Goal: Task Accomplishment & Management: Use online tool/utility

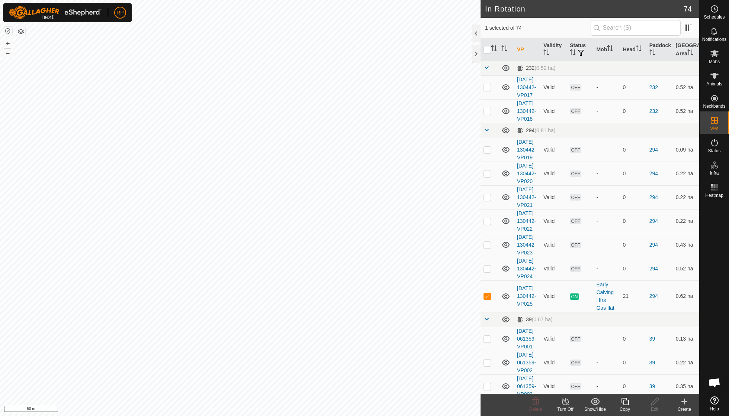
click at [349, 297] on icon at bounding box center [624, 401] width 9 height 9
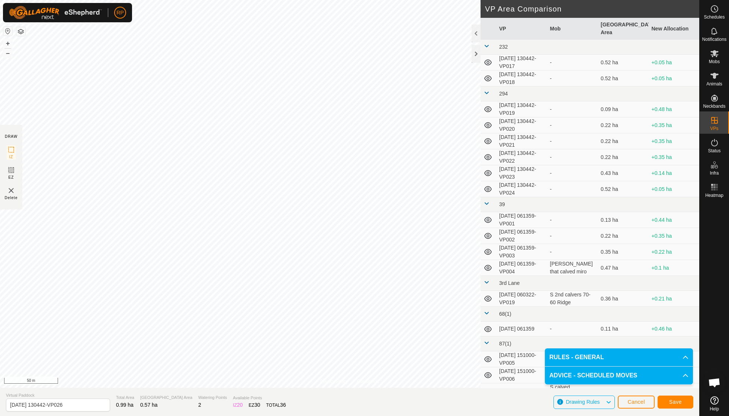
click at [349, 297] on button "Save" at bounding box center [675, 402] width 36 height 13
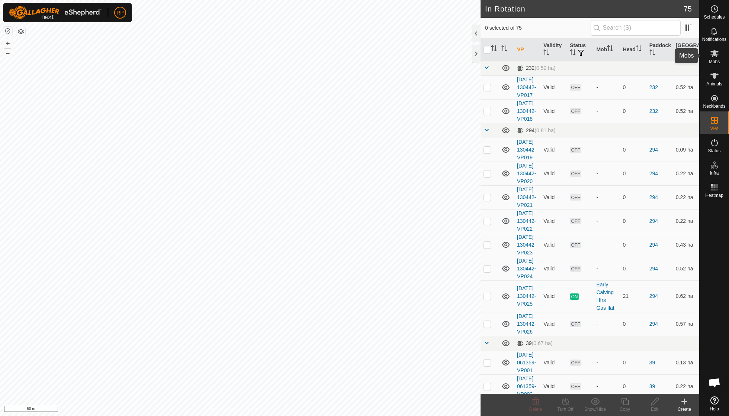
click at [349, 55] on icon at bounding box center [714, 53] width 9 height 9
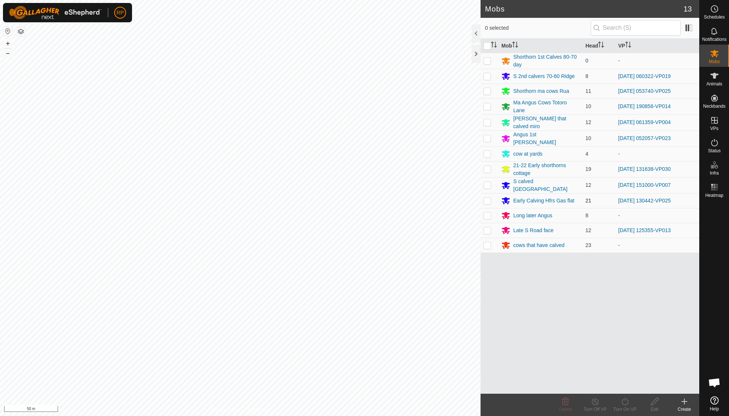
click at [349, 198] on p-checkbox at bounding box center [486, 201] width 7 height 6
checkbox input "true"
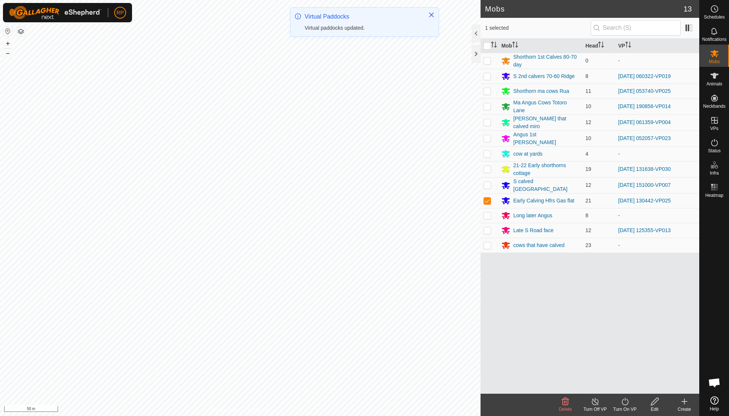
click at [349, 297] on icon at bounding box center [624, 401] width 9 height 9
click at [349, 297] on link "Now" at bounding box center [647, 385] width 74 height 15
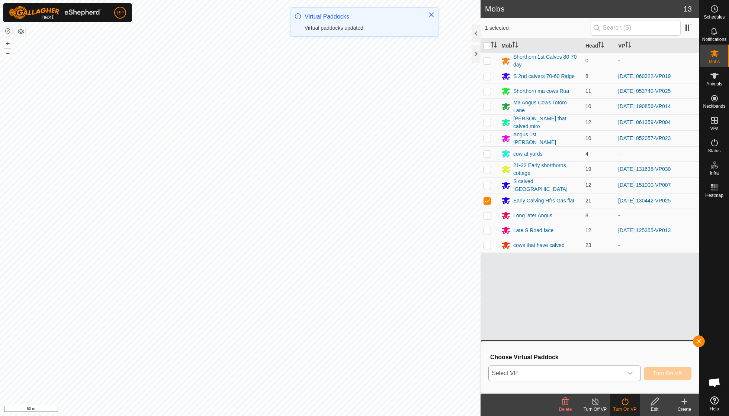
click at [349, 297] on div "dropdown trigger" at bounding box center [629, 373] width 15 height 15
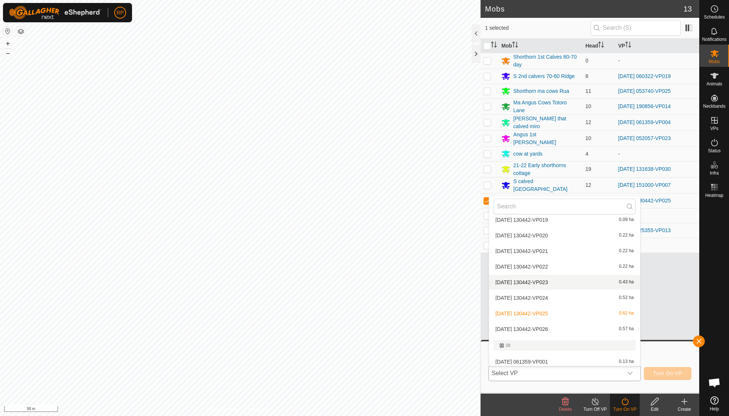
scroll to position [71, 0]
click at [349, 297] on li "[DATE] 130442-VP026 0.57 ha" at bounding box center [564, 328] width 151 height 15
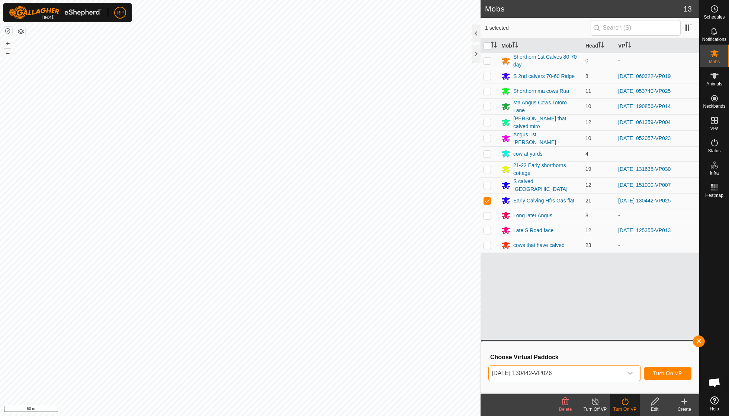
click at [349, 297] on span "Turn On VP" at bounding box center [667, 374] width 29 height 6
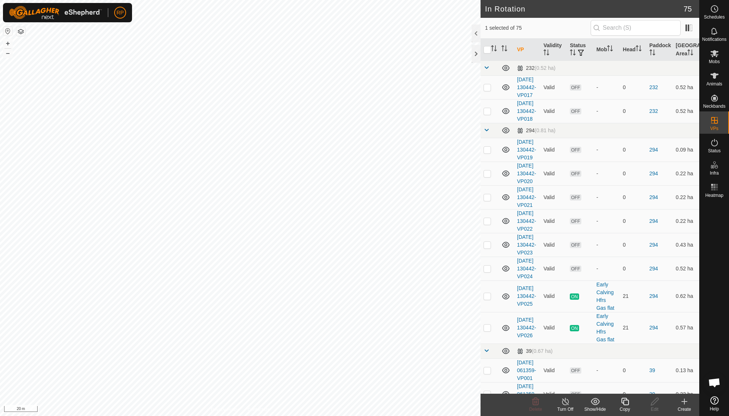
click at [349, 297] on icon at bounding box center [624, 401] width 7 height 7
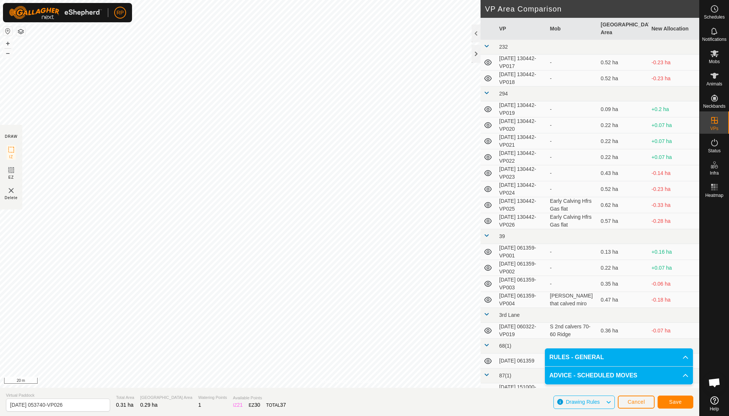
click at [349, 297] on button "Save" at bounding box center [675, 402] width 36 height 13
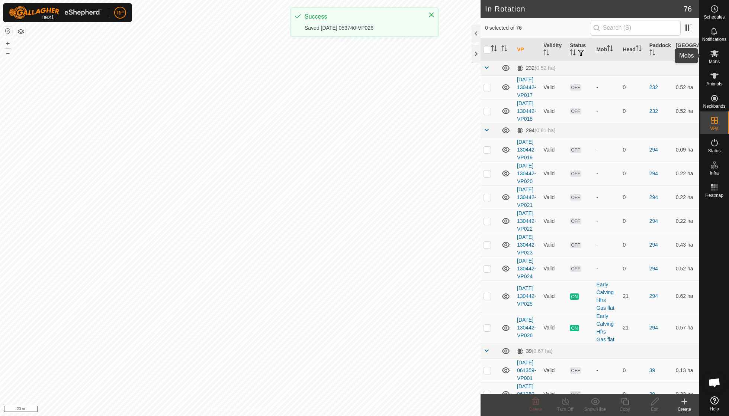
click at [349, 63] on span "Mobs" at bounding box center [714, 61] width 11 height 4
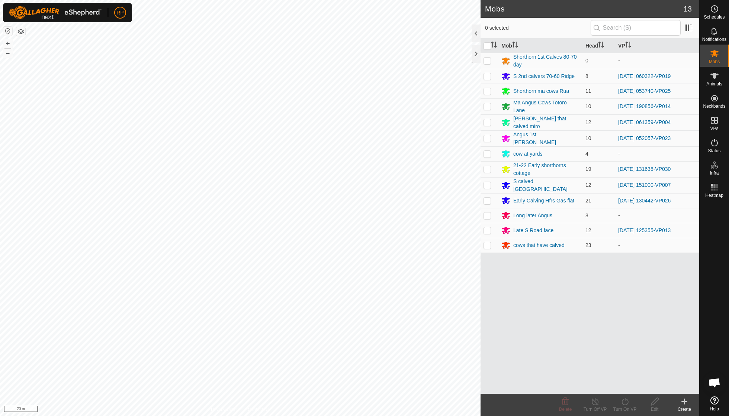
click at [349, 92] on p-checkbox at bounding box center [486, 91] width 7 height 6
checkbox input "true"
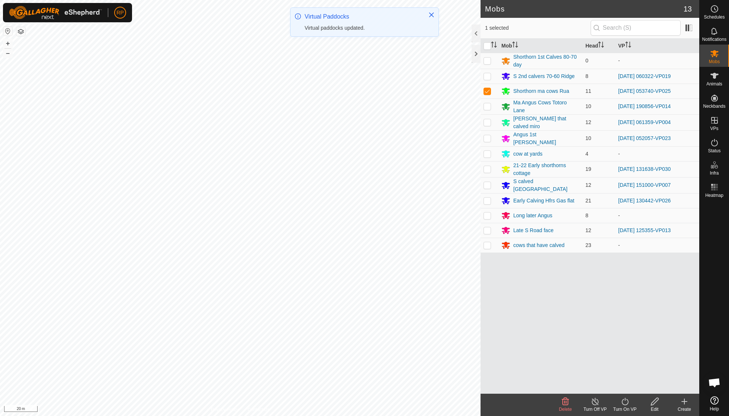
click at [349, 297] on icon at bounding box center [624, 401] width 7 height 7
click at [349, 297] on link "Now" at bounding box center [647, 385] width 74 height 15
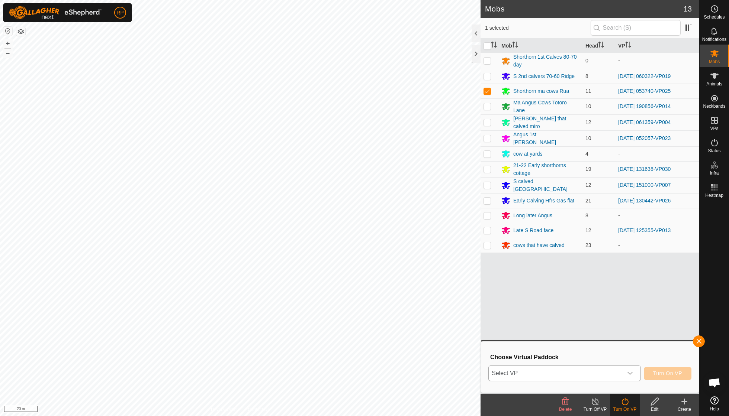
click at [349, 297] on icon "dropdown trigger" at bounding box center [630, 374] width 6 height 6
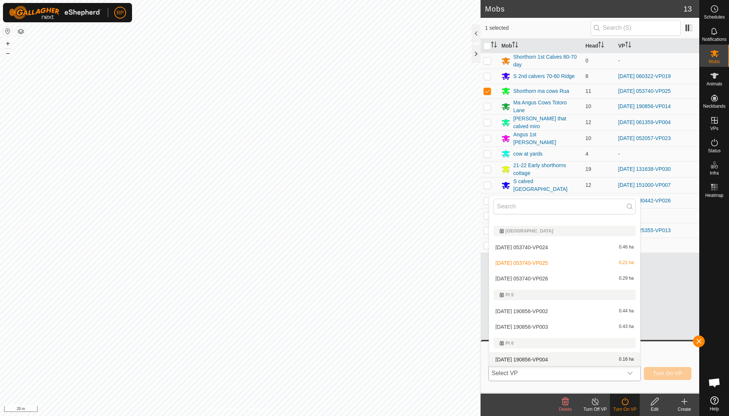
scroll to position [707, 0]
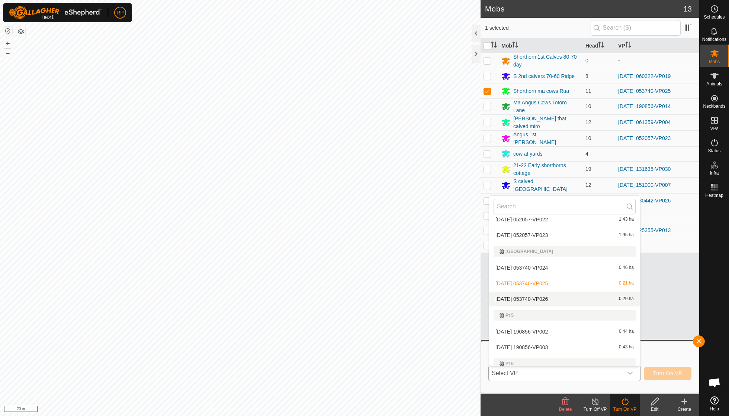
click at [349, 292] on li "[DATE] 053740-VP026 0.29 ha" at bounding box center [564, 299] width 151 height 15
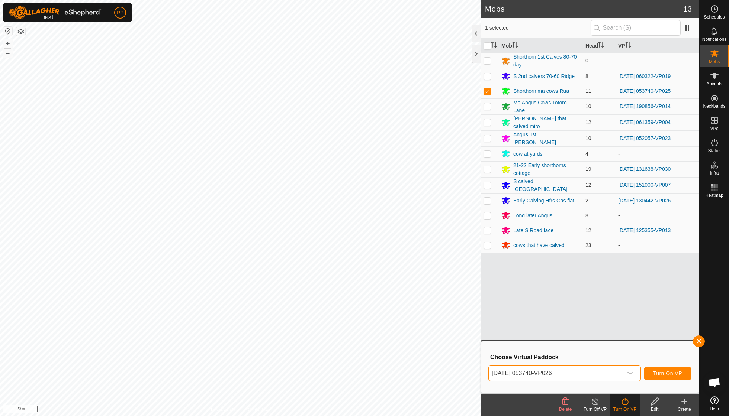
click at [349, 297] on button "Turn On VP" at bounding box center [667, 373] width 48 height 13
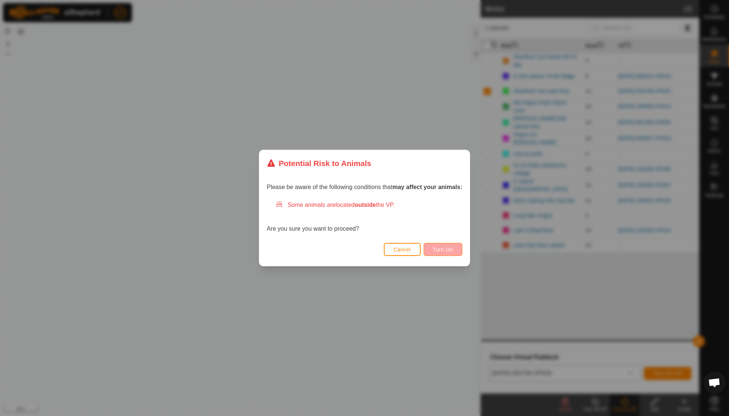
click at [349, 252] on span "Turn On" at bounding box center [443, 250] width 20 height 6
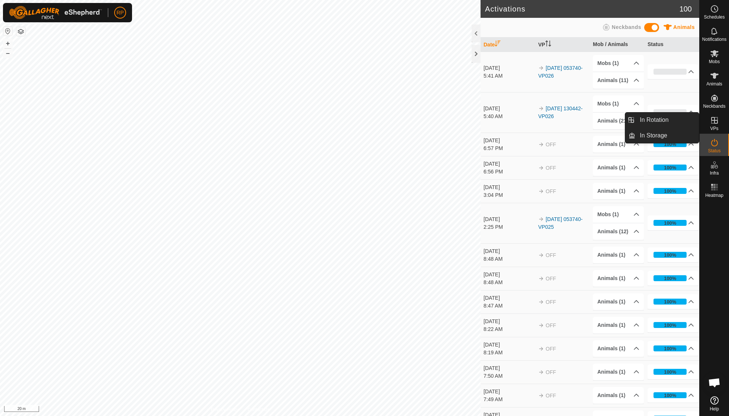
click at [349, 125] on es-virtualpaddocks-svg-icon at bounding box center [713, 120] width 13 height 12
click at [349, 121] on link "In Rotation" at bounding box center [667, 120] width 64 height 15
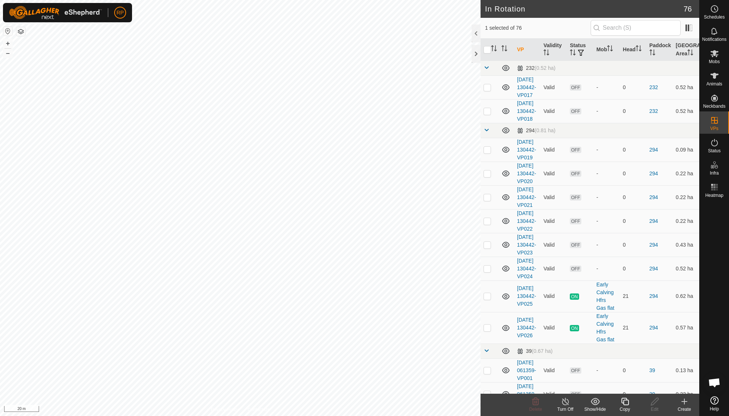
click at [349, 297] on icon at bounding box center [624, 401] width 9 height 9
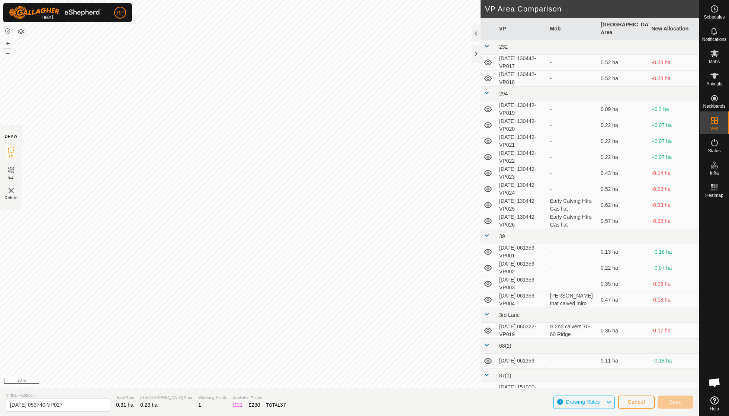
click at [349, 297] on span "Cancel" at bounding box center [635, 402] width 17 height 6
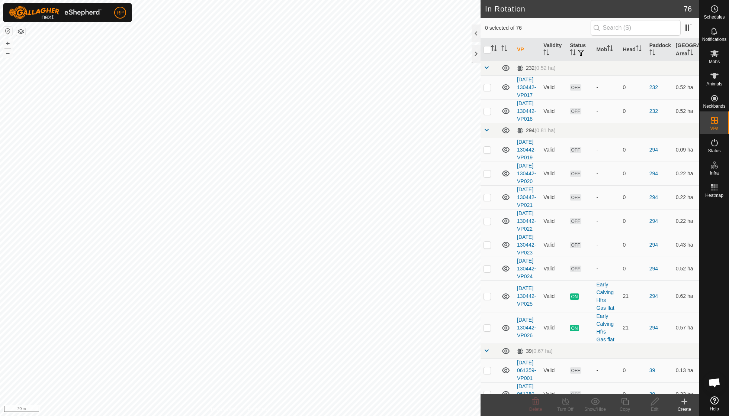
checkbox input "true"
click at [349, 297] on icon at bounding box center [624, 401] width 9 height 9
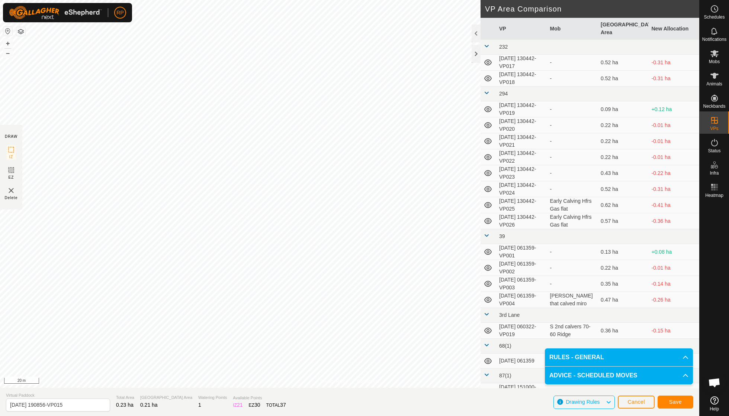
click at [349, 297] on span "Save" at bounding box center [675, 402] width 13 height 6
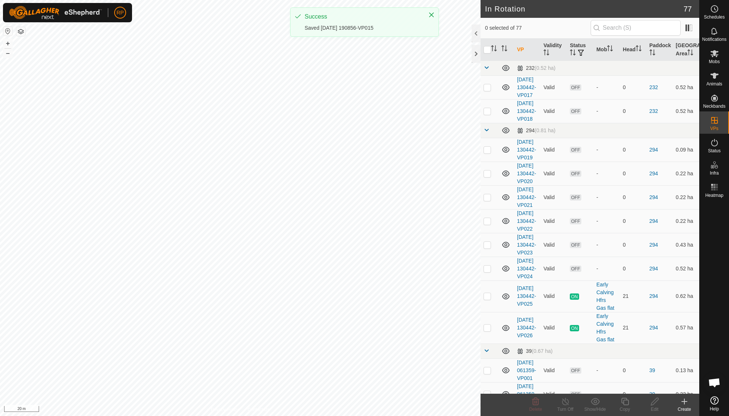
click at [349, 60] on span "Mobs" at bounding box center [714, 61] width 11 height 4
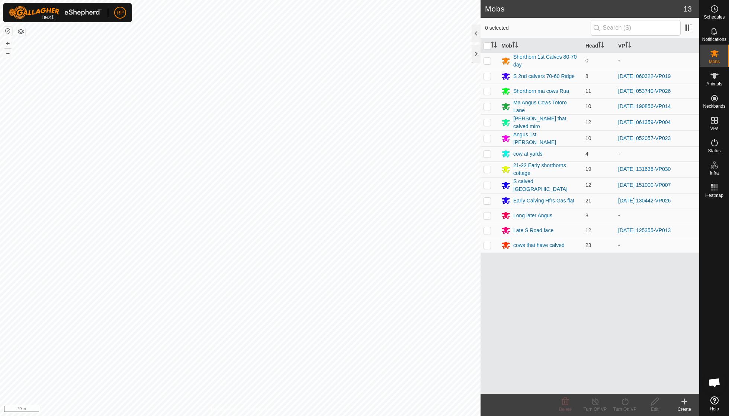
click at [349, 104] on p-checkbox at bounding box center [486, 106] width 7 height 6
checkbox input "true"
click at [349, 297] on icon at bounding box center [624, 401] width 9 height 9
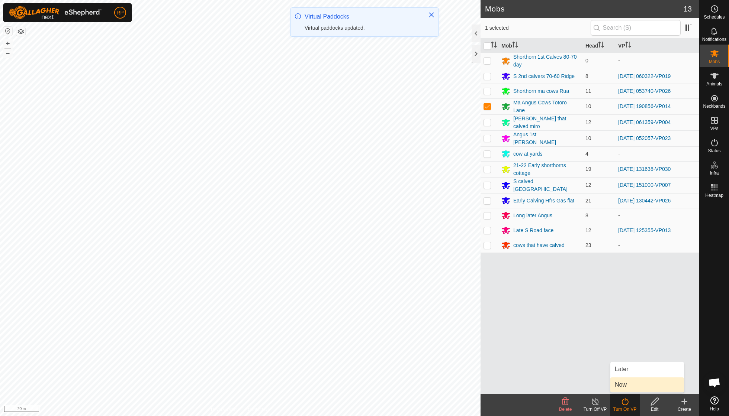
click at [349, 297] on link "Now" at bounding box center [647, 385] width 74 height 15
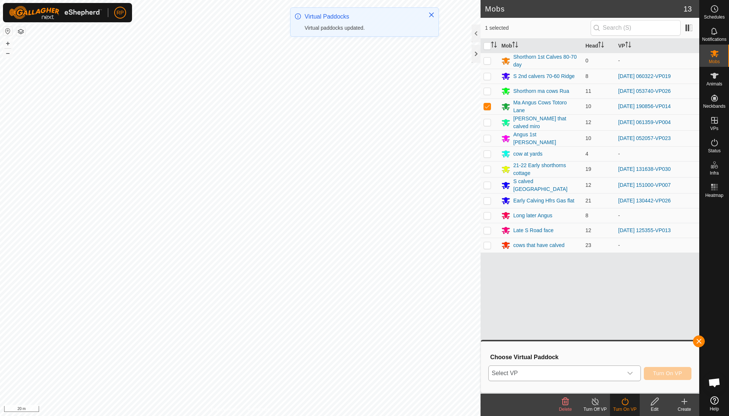
click at [349, 297] on icon "dropdown trigger" at bounding box center [630, 374] width 6 height 6
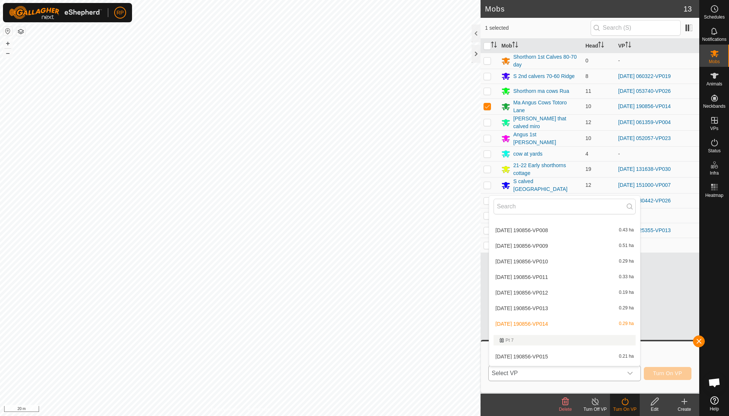
scroll to position [920, 0]
click at [349, 297] on li "[DATE] 190856-VP015 0.21 ha" at bounding box center [564, 355] width 151 height 15
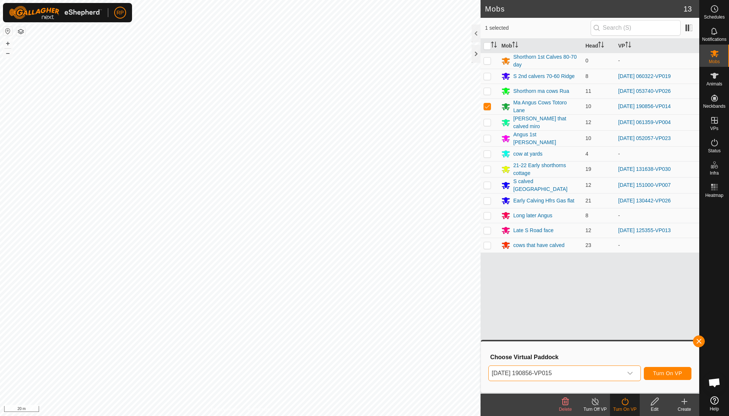
click at [349, 297] on span "Turn On VP" at bounding box center [667, 374] width 29 height 6
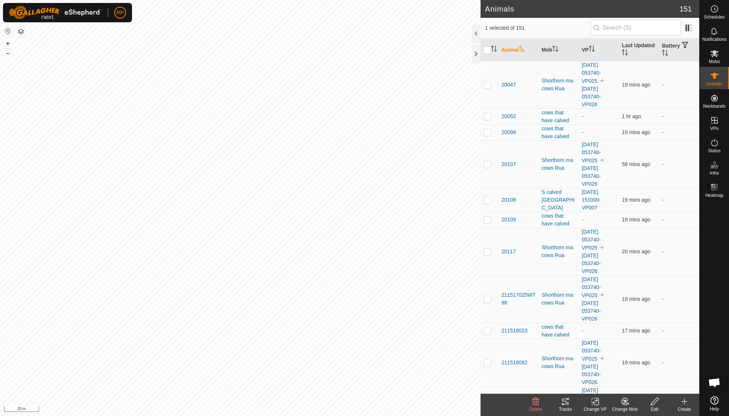
click at [349, 297] on icon at bounding box center [624, 402] width 5 height 4
click at [349, 297] on link "Choose Mob..." at bounding box center [647, 369] width 74 height 15
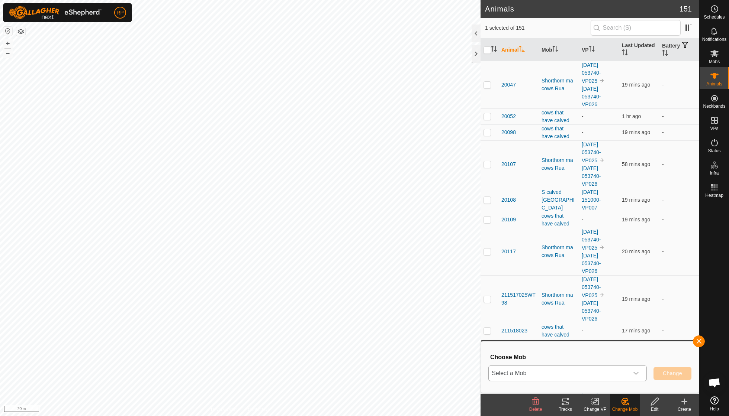
click at [349, 297] on icon "dropdown trigger" at bounding box center [636, 374] width 6 height 6
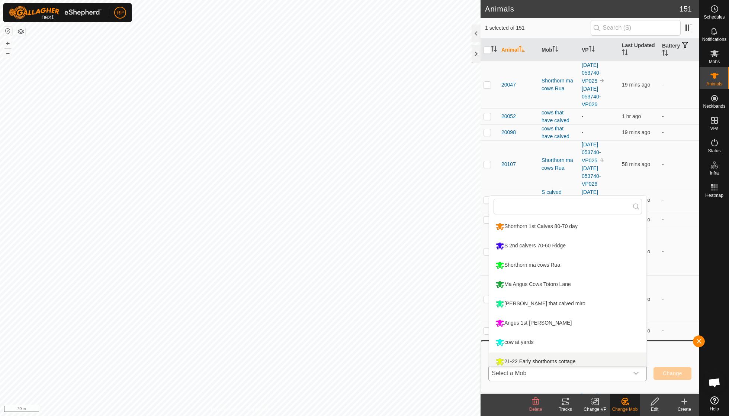
scroll to position [5, 0]
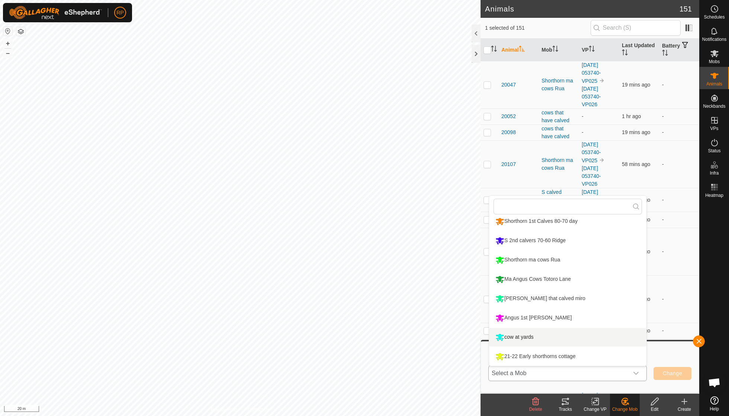
click at [349, 297] on div "cow at yards" at bounding box center [514, 337] width 42 height 13
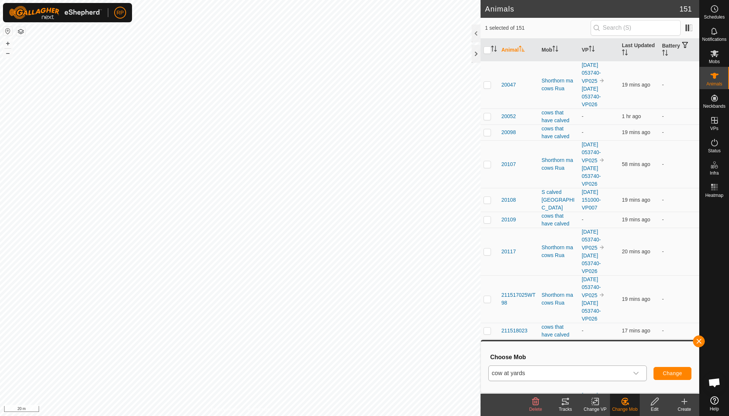
click at [349, 297] on span "Change" at bounding box center [671, 374] width 19 height 6
checkbox input "false"
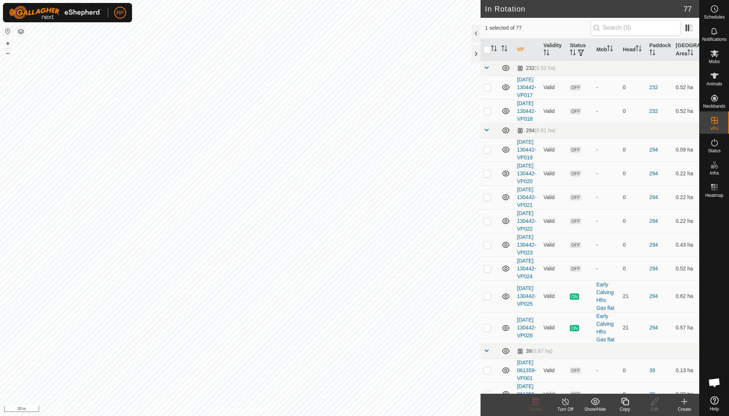
click at [349, 297] on icon at bounding box center [624, 401] width 9 height 9
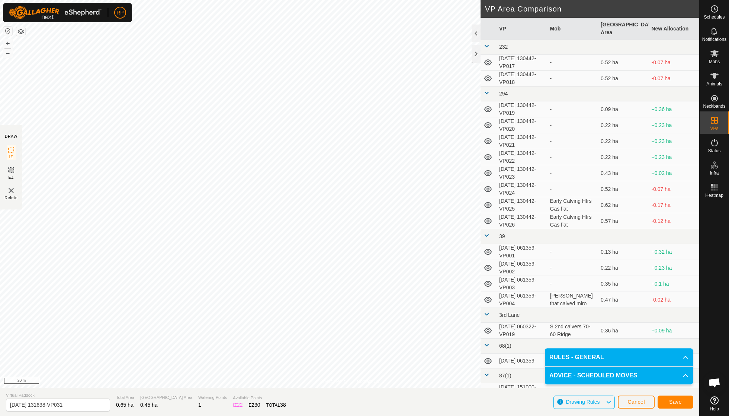
click at [349, 297] on button "Save" at bounding box center [675, 402] width 36 height 13
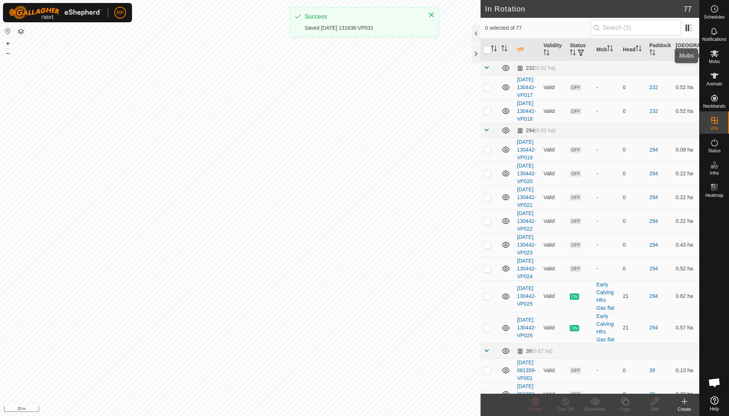
click at [349, 59] on span "Mobs" at bounding box center [714, 61] width 11 height 4
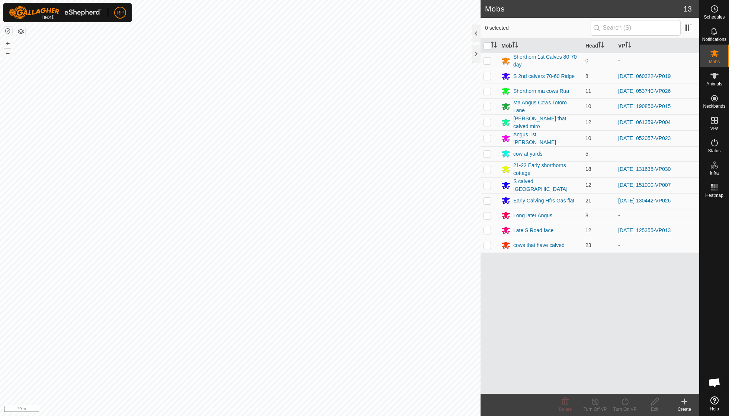
click at [349, 166] on p-checkbox at bounding box center [486, 169] width 7 height 6
checkbox input "true"
click at [349, 297] on icon at bounding box center [624, 401] width 9 height 9
click at [349, 297] on link "Now" at bounding box center [647, 385] width 74 height 15
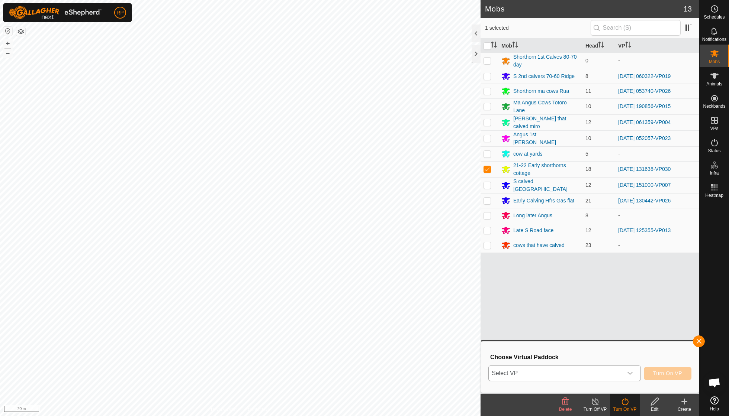
click at [349, 297] on icon "dropdown trigger" at bounding box center [629, 373] width 5 height 3
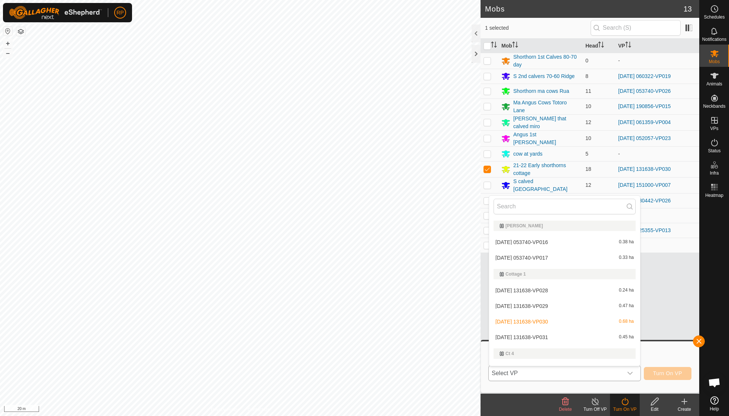
scroll to position [405, 0]
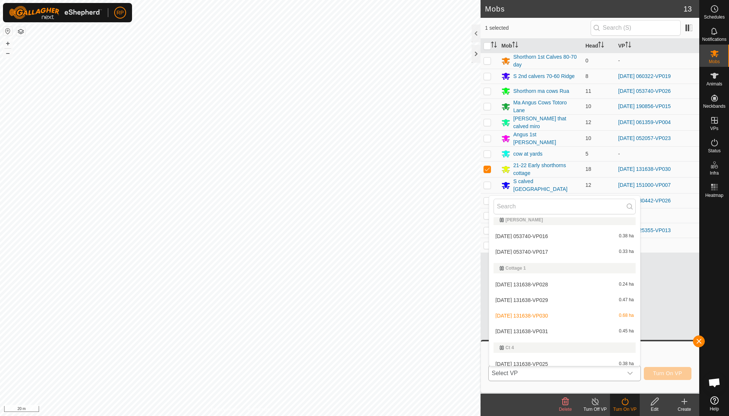
click at [349, 297] on li "[DATE] 131638-VP031 0.45 ha" at bounding box center [564, 331] width 151 height 15
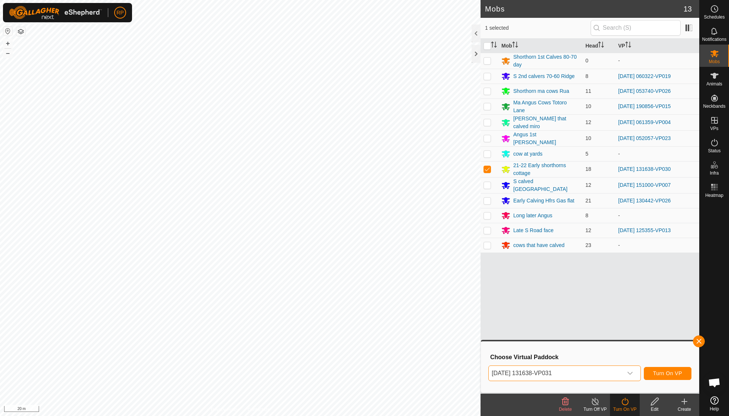
click at [349, 297] on span "Turn On VP" at bounding box center [667, 374] width 29 height 6
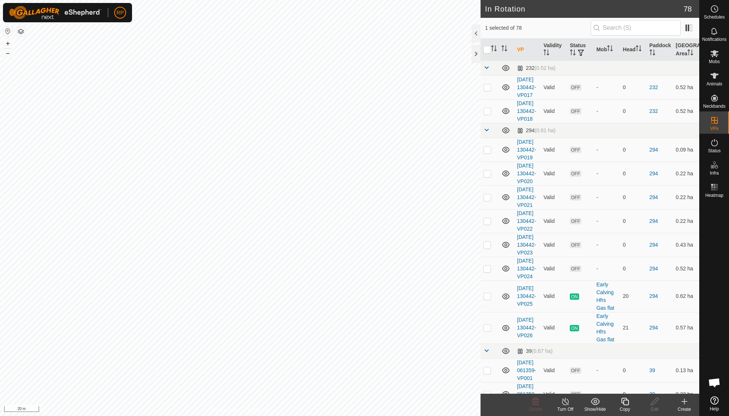
click at [349, 297] on icon at bounding box center [624, 401] width 9 height 9
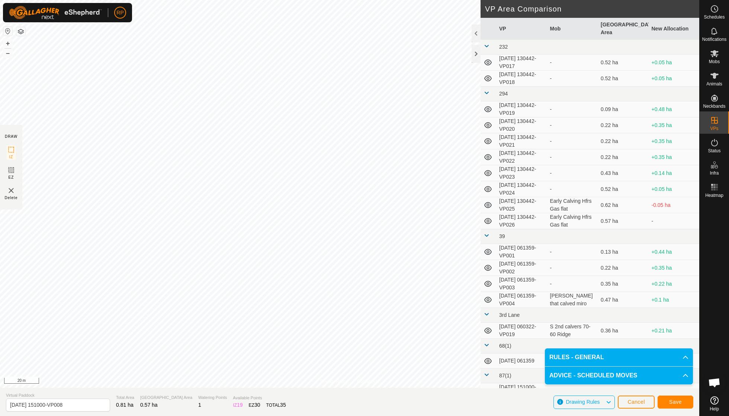
click at [349, 297] on span "Save" at bounding box center [675, 402] width 13 height 6
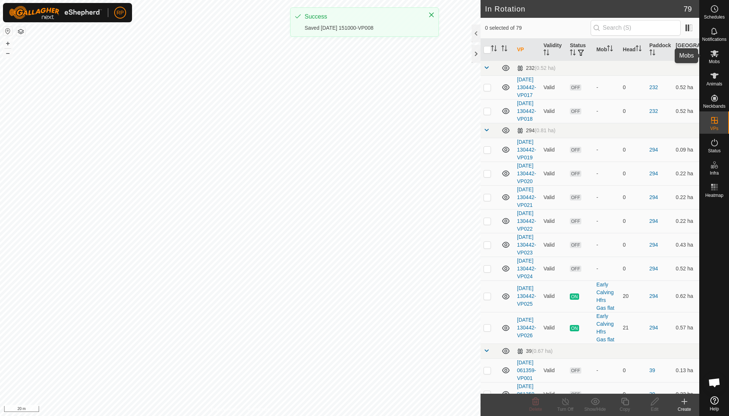
click at [349, 54] on icon at bounding box center [714, 53] width 9 height 9
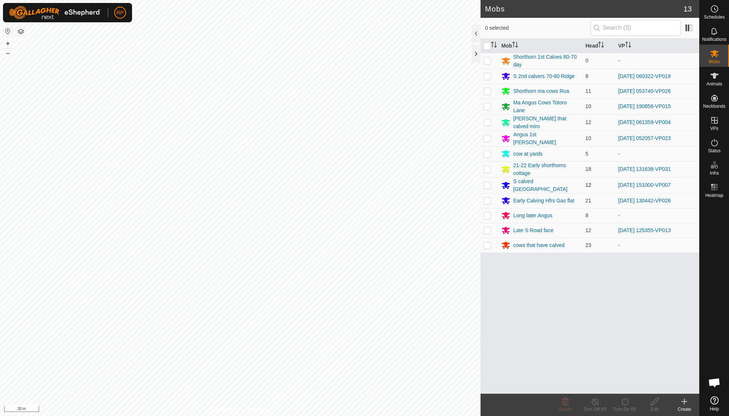
click at [349, 182] on p-checkbox at bounding box center [486, 185] width 7 height 6
checkbox input "true"
click at [349, 297] on icon at bounding box center [624, 401] width 9 height 9
click at [349, 297] on link "Now" at bounding box center [647, 385] width 74 height 15
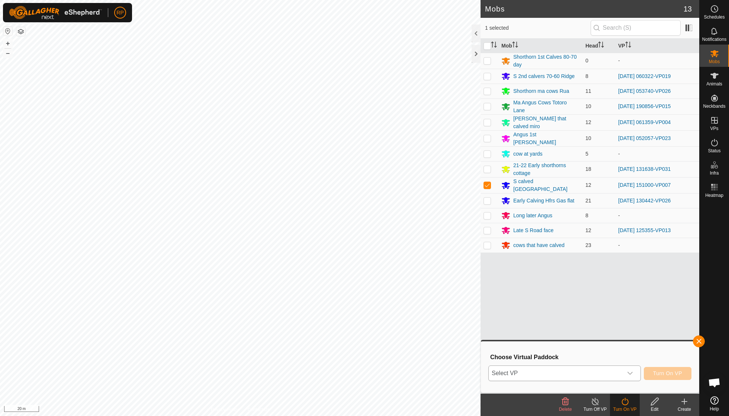
click at [349, 297] on icon "dropdown trigger" at bounding box center [630, 374] width 6 height 6
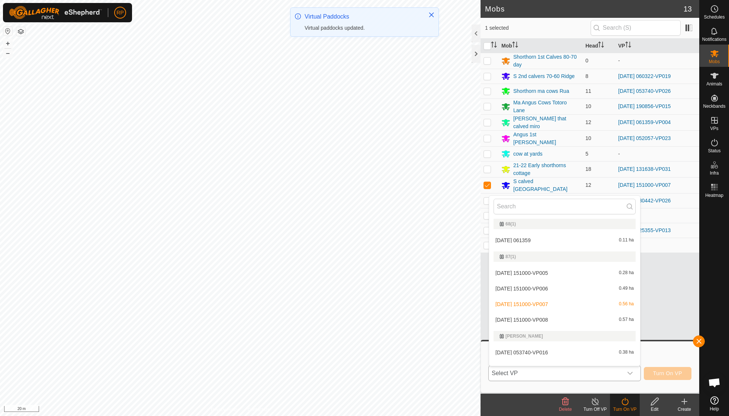
scroll to position [305, 0]
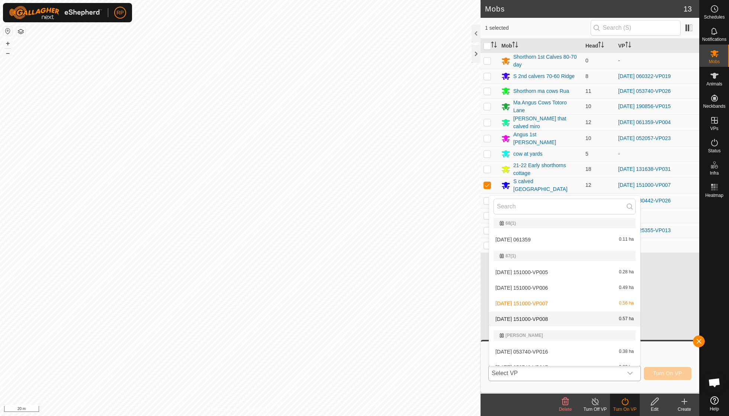
click at [349, 297] on li "[DATE] 151000-VP008 0.57 ha" at bounding box center [564, 319] width 151 height 15
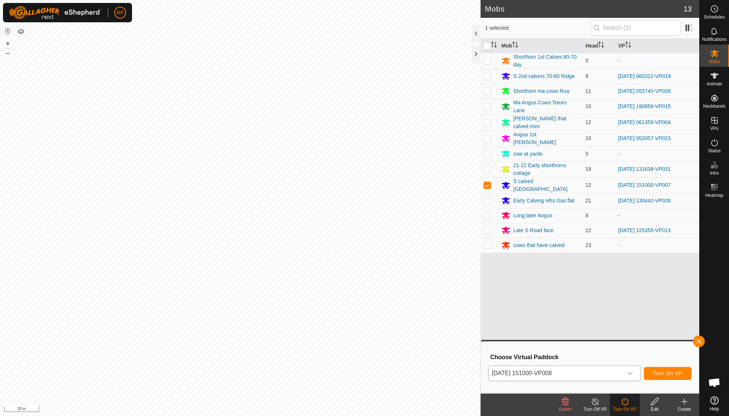
click at [349, 297] on span "Turn On VP" at bounding box center [667, 374] width 29 height 6
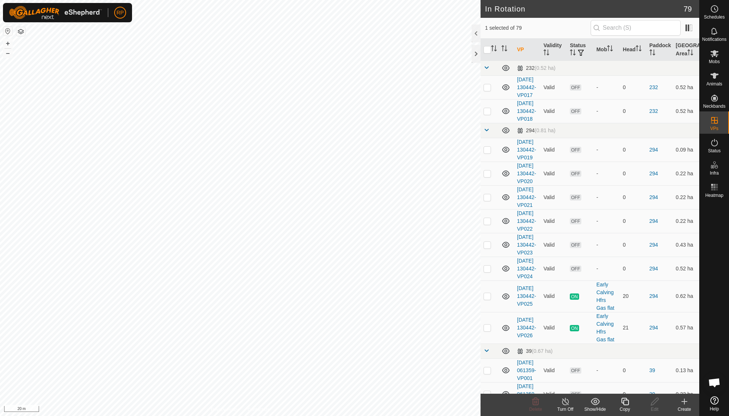
click at [349, 297] on icon at bounding box center [624, 401] width 7 height 7
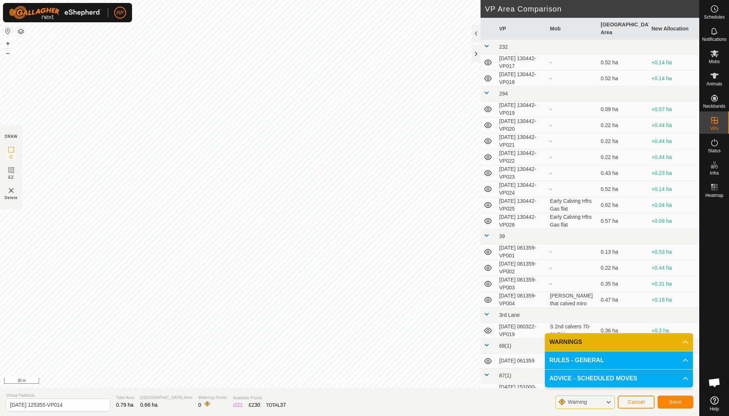
click at [349, 297] on span "Save" at bounding box center [675, 402] width 13 height 6
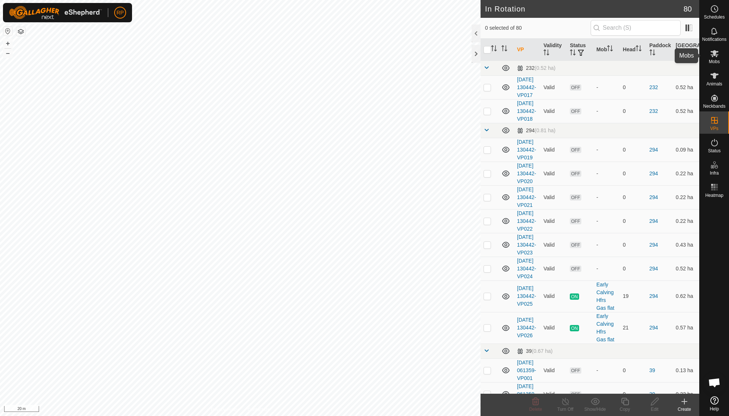
click at [349, 54] on icon at bounding box center [714, 53] width 9 height 9
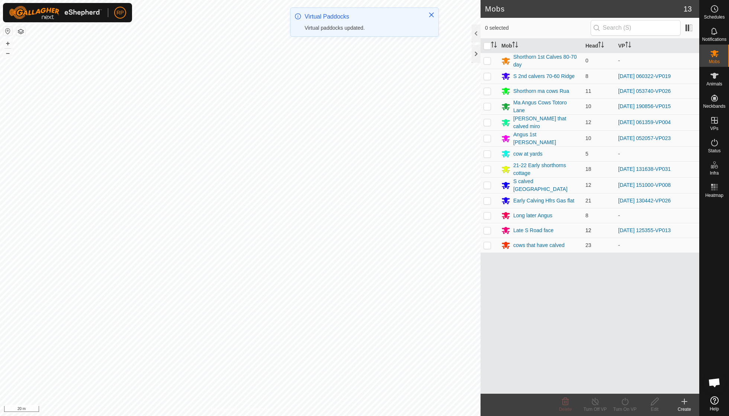
click at [349, 227] on p-checkbox at bounding box center [486, 230] width 7 height 6
checkbox input "true"
click at [349, 297] on icon at bounding box center [624, 401] width 9 height 9
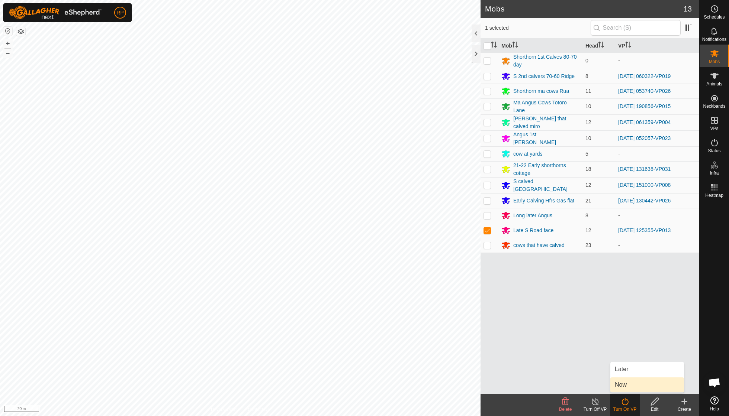
click at [349, 297] on link "Now" at bounding box center [647, 385] width 74 height 15
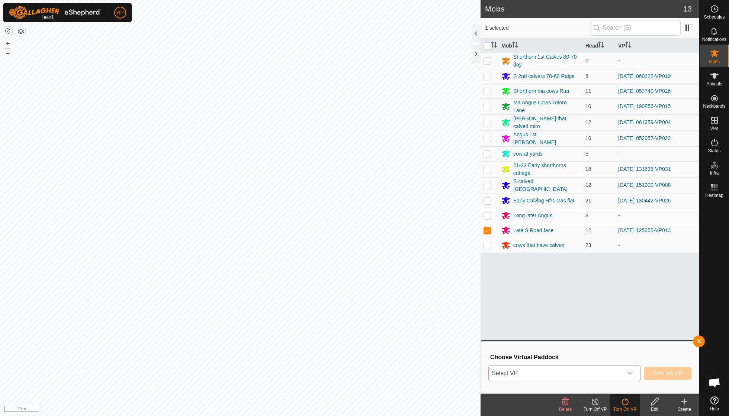
click at [349, 297] on icon "dropdown trigger" at bounding box center [630, 374] width 6 height 6
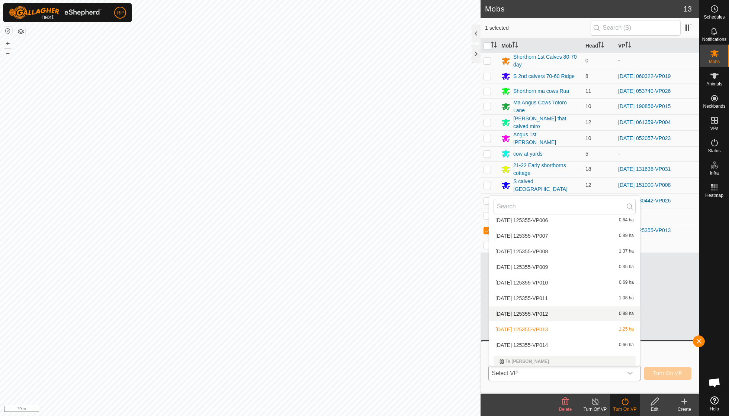
scroll to position [1294, 0]
click at [349, 297] on li "[DATE] 125355-VP014 0.66 ha" at bounding box center [564, 344] width 151 height 15
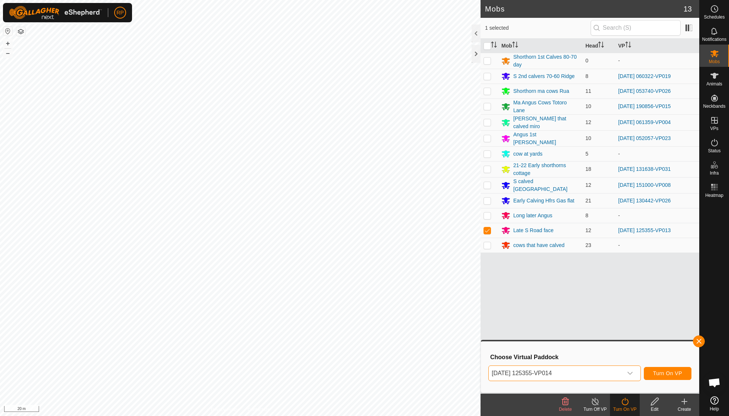
click at [349, 297] on span "Turn On VP" at bounding box center [667, 374] width 29 height 6
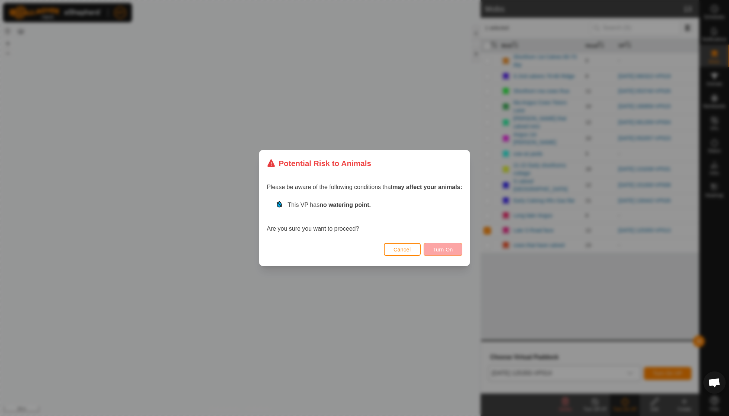
click at [349, 247] on span "Turn On" at bounding box center [443, 250] width 20 height 6
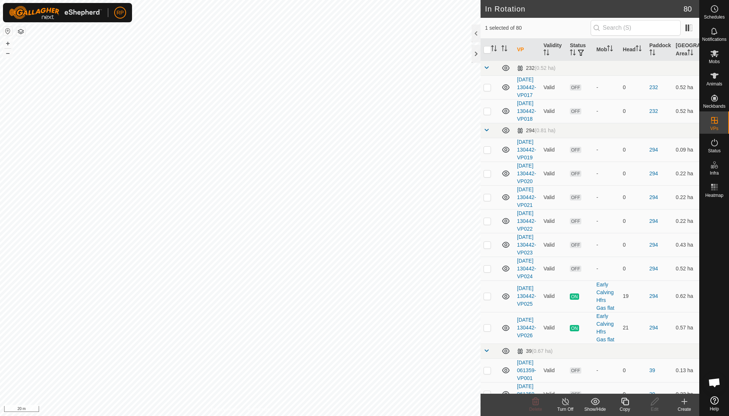
click at [349, 297] on icon at bounding box center [624, 401] width 7 height 7
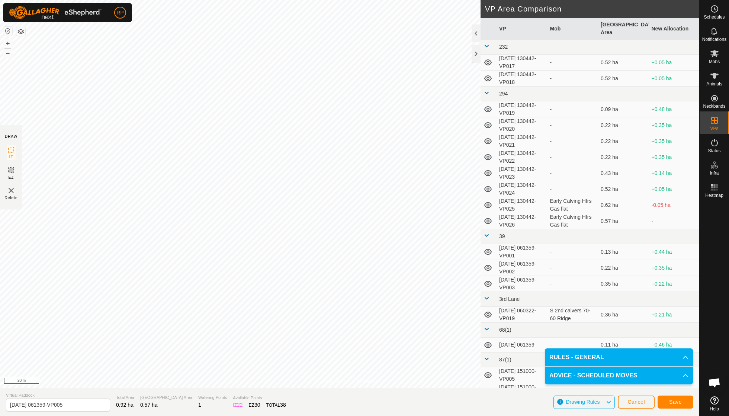
click at [349, 297] on span "Save" at bounding box center [675, 402] width 13 height 6
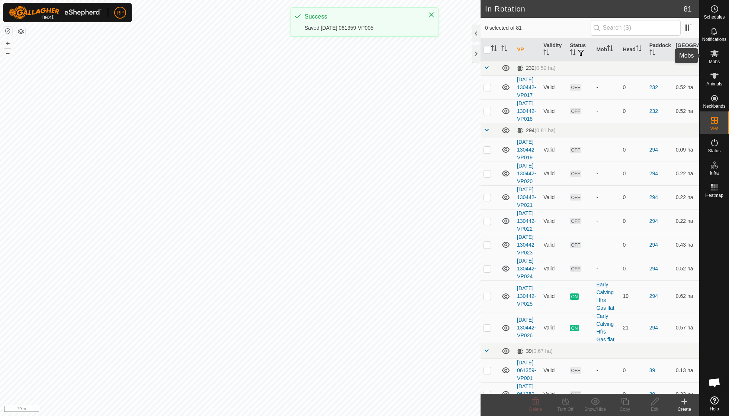
click at [349, 59] on span "Mobs" at bounding box center [714, 61] width 11 height 4
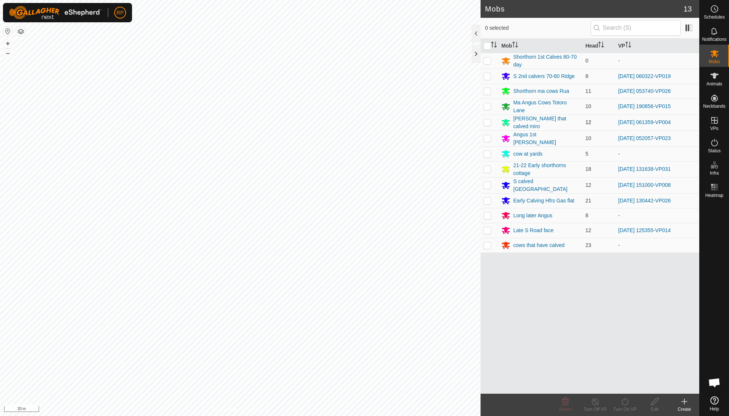
click at [349, 121] on p-checkbox at bounding box center [486, 122] width 7 height 6
checkbox input "true"
click at [349, 297] on icon at bounding box center [624, 401] width 9 height 9
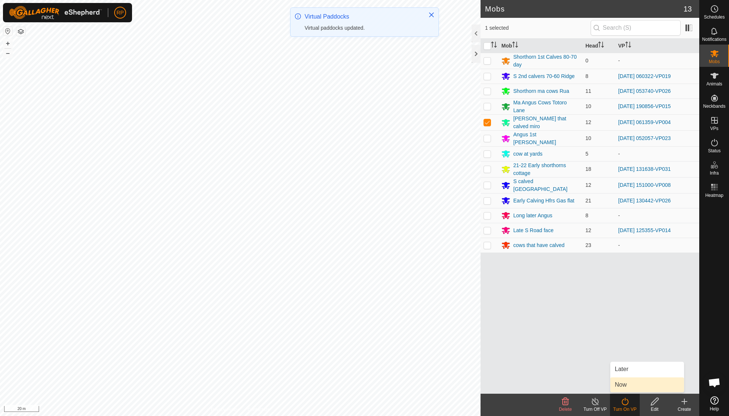
click at [349, 297] on link "Now" at bounding box center [647, 385] width 74 height 15
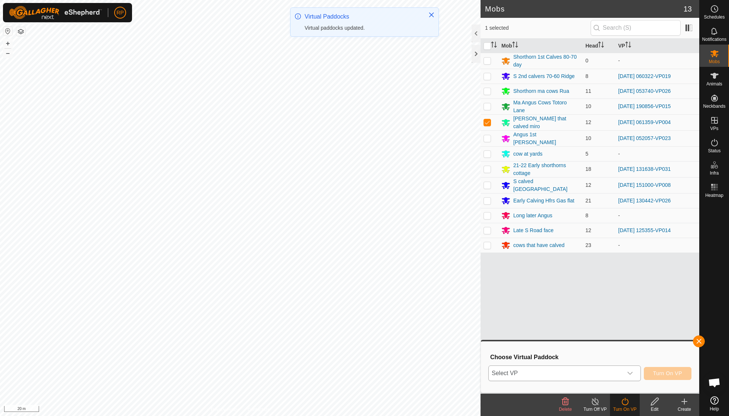
click at [349, 297] on icon "dropdown trigger" at bounding box center [630, 374] width 6 height 6
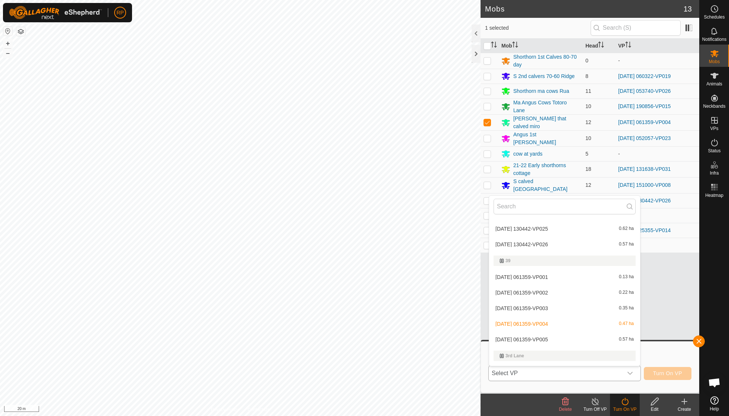
scroll to position [166, 0]
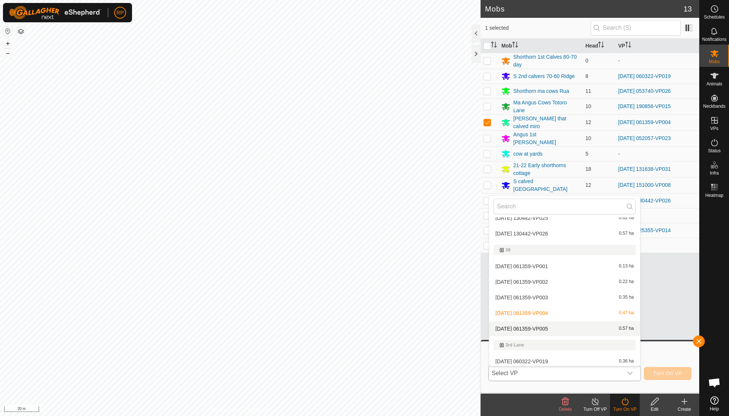
click at [349, 297] on li "[DATE] 061359-VP005 0.57 ha" at bounding box center [564, 329] width 151 height 15
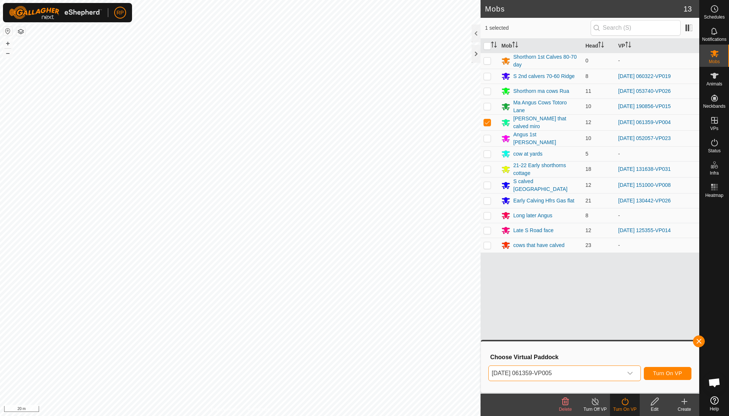
click at [349, 297] on span "Turn On VP" at bounding box center [667, 374] width 29 height 6
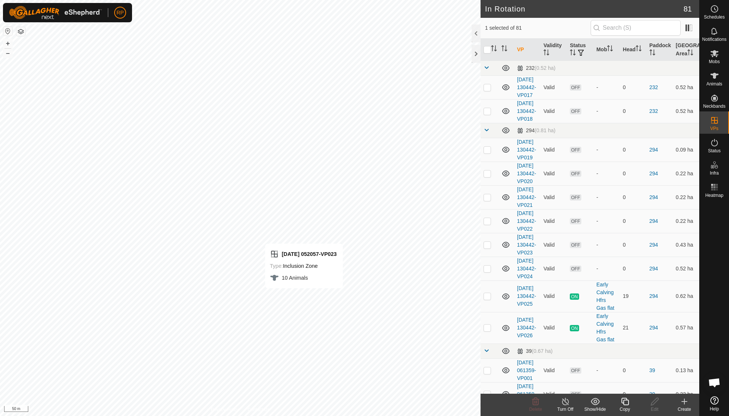
click at [349, 297] on icon at bounding box center [624, 401] width 7 height 7
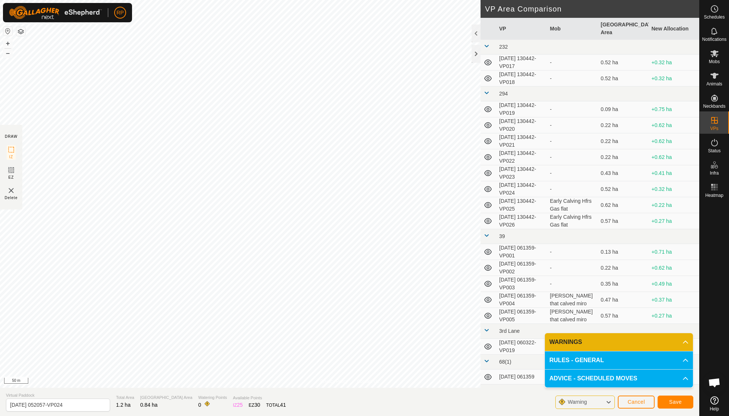
click at [349, 297] on span "Save" at bounding box center [675, 402] width 13 height 6
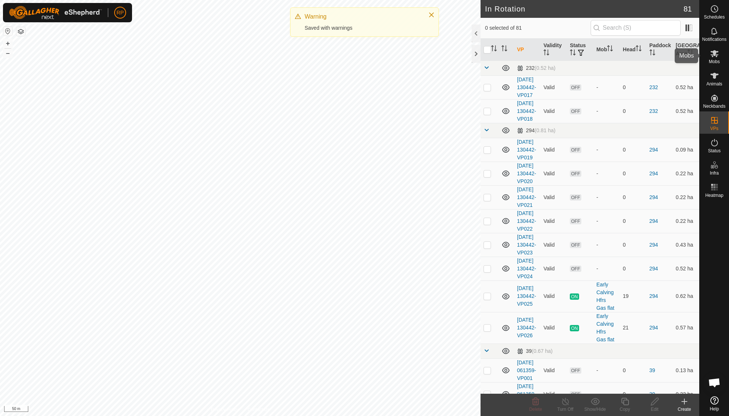
click at [349, 59] on span "Mobs" at bounding box center [714, 61] width 11 height 4
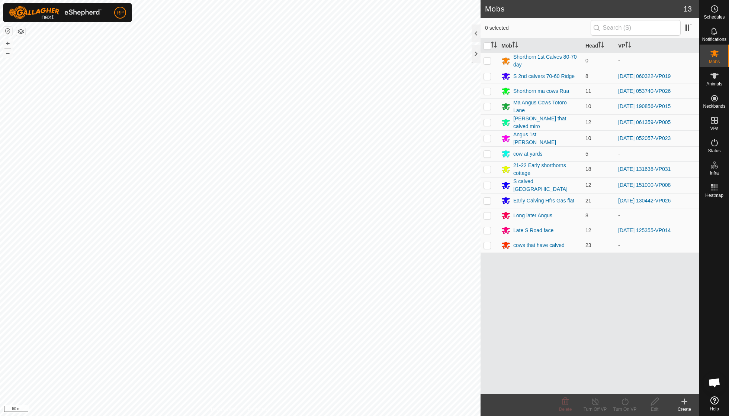
click at [349, 136] on p-checkbox at bounding box center [486, 138] width 7 height 6
checkbox input "true"
click at [349, 297] on icon at bounding box center [624, 401] width 9 height 9
click at [349, 297] on link "Now" at bounding box center [647, 385] width 74 height 15
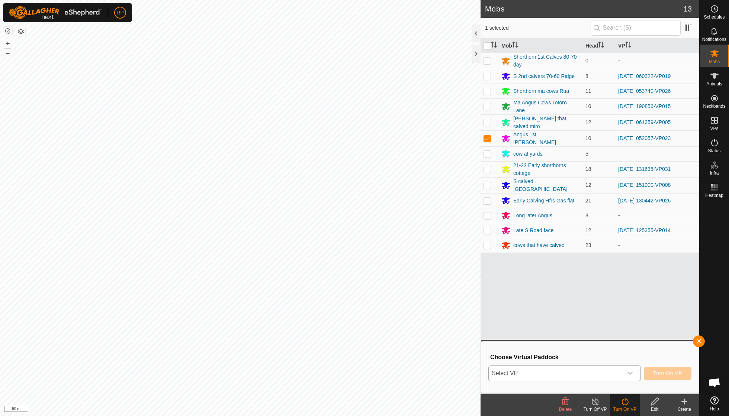
click at [349, 297] on icon "dropdown trigger" at bounding box center [630, 374] width 6 height 6
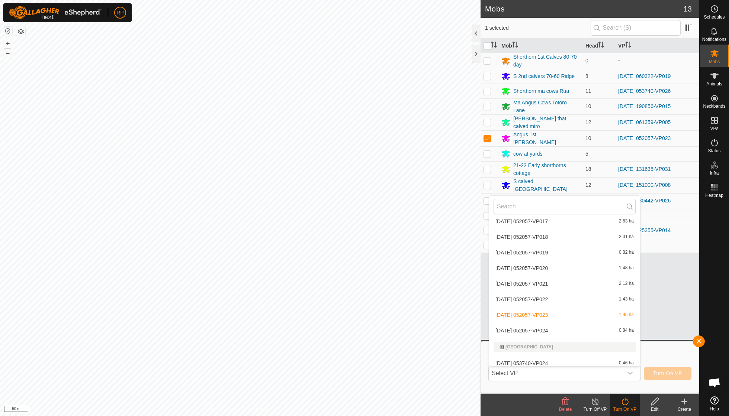
scroll to position [679, 0]
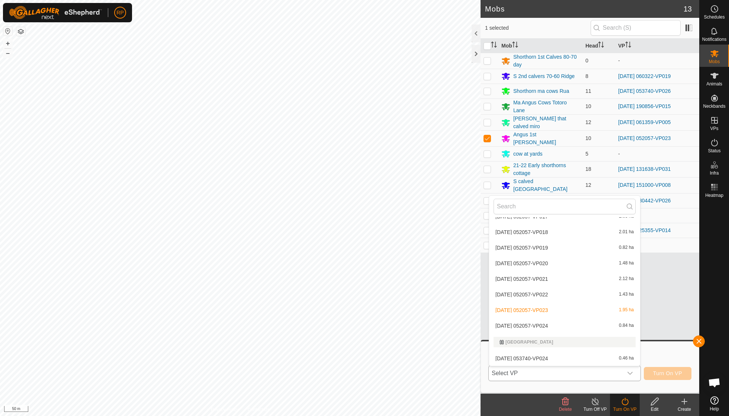
click at [349, 297] on li "[DATE] 052057-VP024 0.84 ha" at bounding box center [564, 326] width 151 height 15
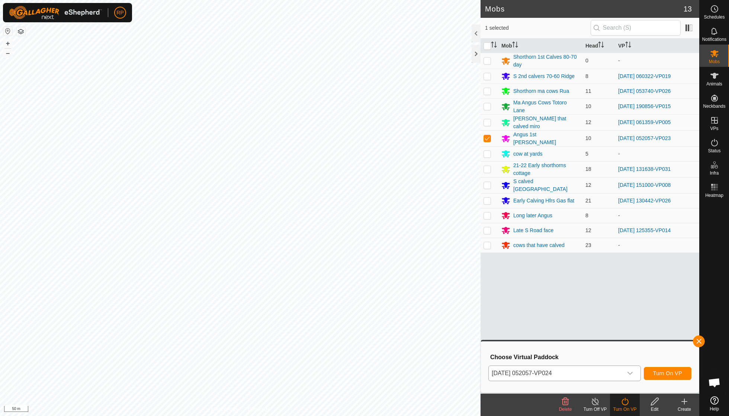
click at [349, 297] on span "Turn On VP" at bounding box center [667, 374] width 29 height 6
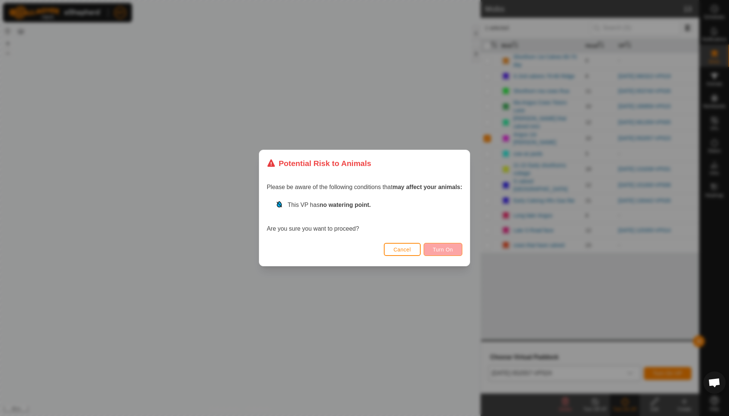
click at [349, 245] on button "Turn On" at bounding box center [442, 249] width 39 height 13
